Goal: Task Accomplishment & Management: Manage account settings

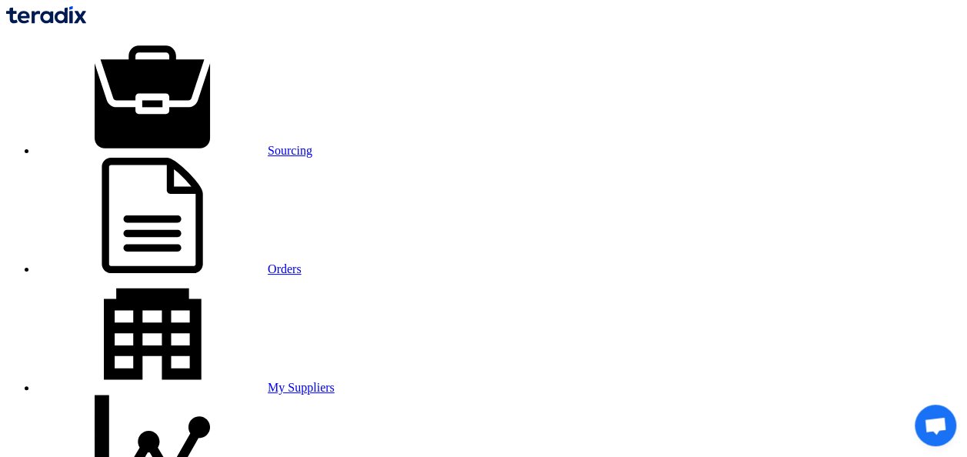
click at [203, 144] on link "Sourcing" at bounding box center [174, 150] width 275 height 13
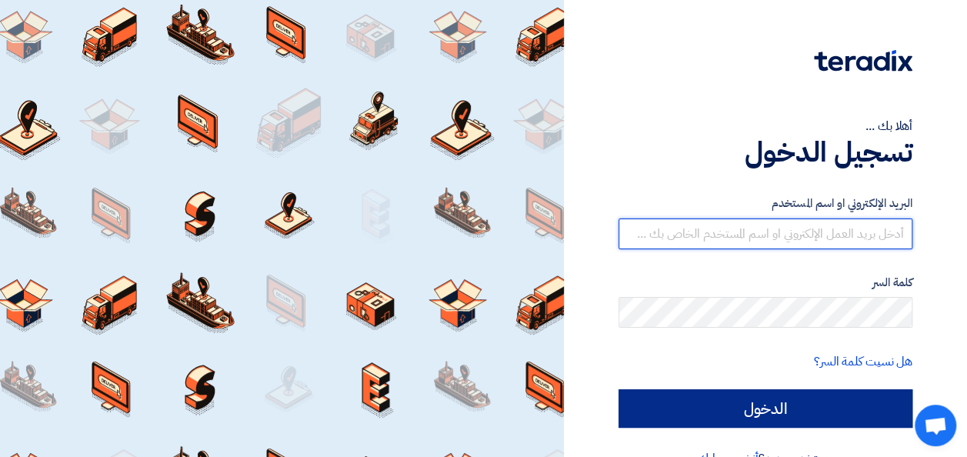
type input "[EMAIL_ADDRESS][DOMAIN_NAME]"
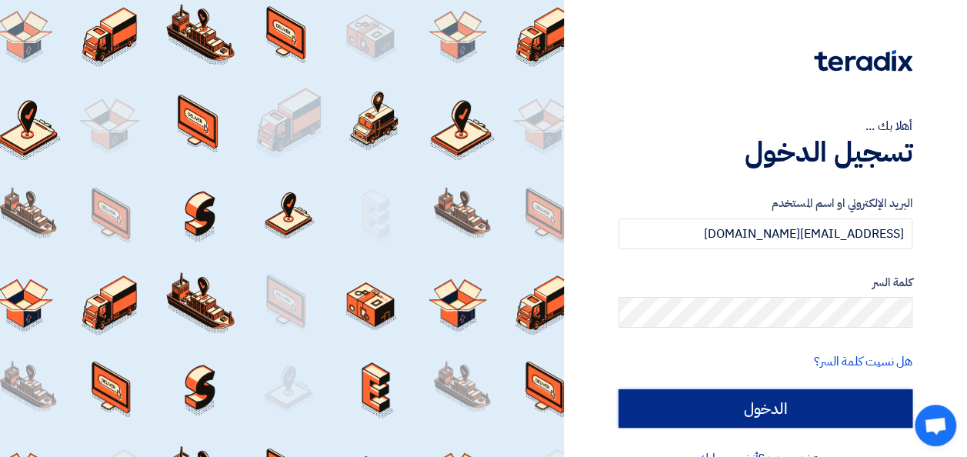
click at [781, 414] on input "الدخول" at bounding box center [765, 408] width 294 height 38
type input "Sign in"
